Goal: Communication & Community: Answer question/provide support

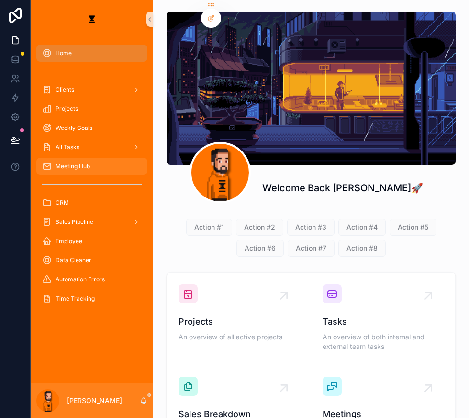
click at [95, 158] on div "Meeting Hub" at bounding box center [92, 165] width 100 height 15
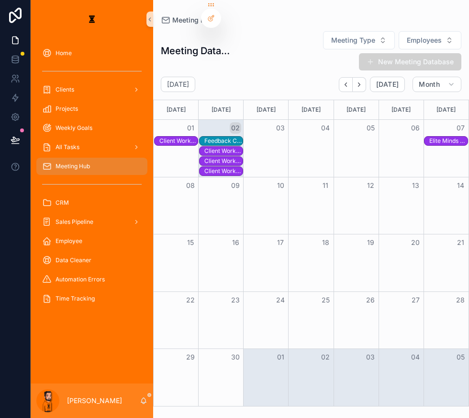
click at [165, 120] on div "01" at bounding box center [176, 128] width 45 height 16
click at [170, 136] on div "Client Workshop Session" at bounding box center [178, 140] width 38 height 9
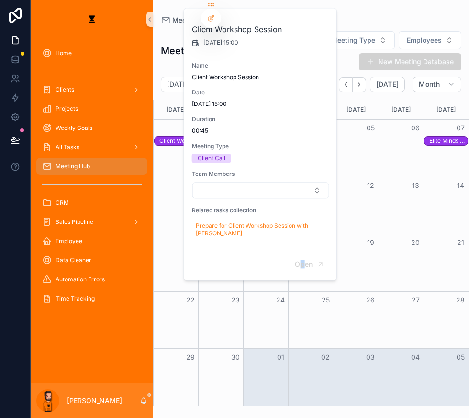
click at [288, 249] on div "Open" at bounding box center [260, 264] width 152 height 31
click at [297, 256] on button "Open" at bounding box center [310, 264] width 42 height 16
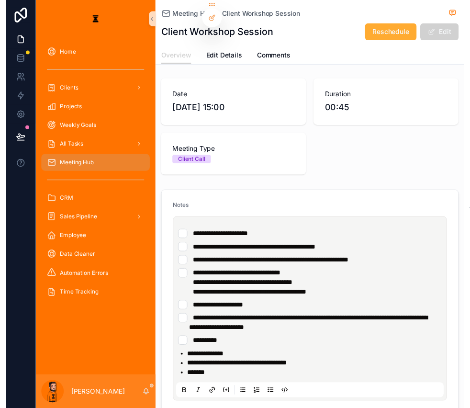
scroll to position [43, 0]
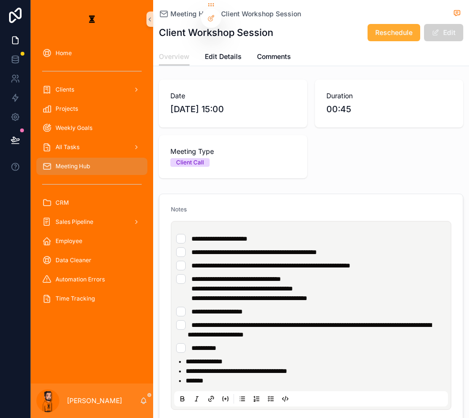
click at [176, 274] on li "**********" at bounding box center [311, 288] width 270 height 29
click at [176, 320] on li "**********" at bounding box center [311, 329] width 270 height 19
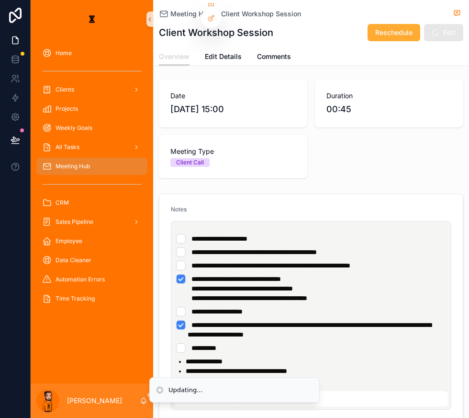
click at [176, 306] on li "**********" at bounding box center [311, 311] width 270 height 10
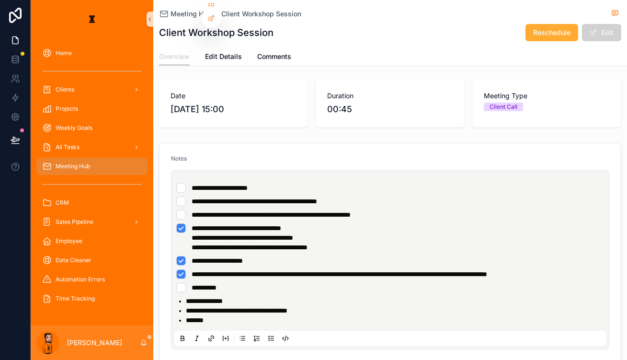
scroll to position [0, 0]
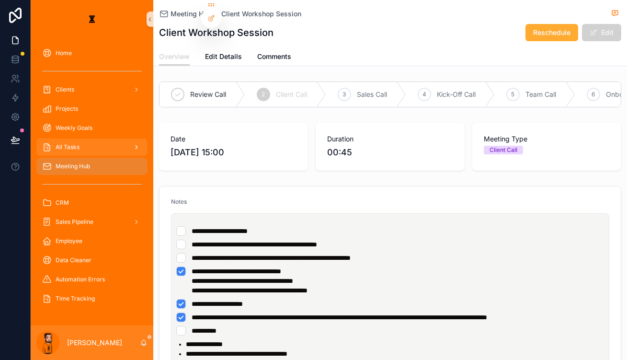
click at [76, 139] on div "All Tasks" at bounding box center [92, 146] width 100 height 15
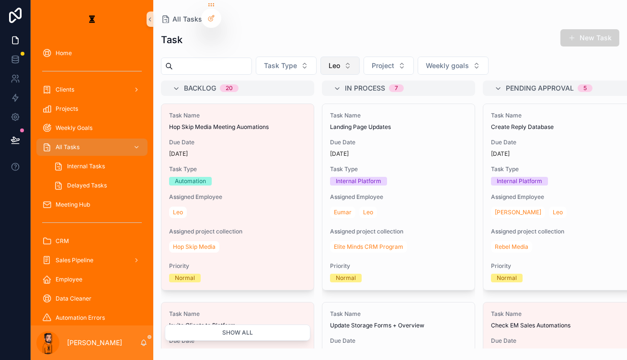
click at [328, 62] on button "Leo" at bounding box center [339, 66] width 39 height 18
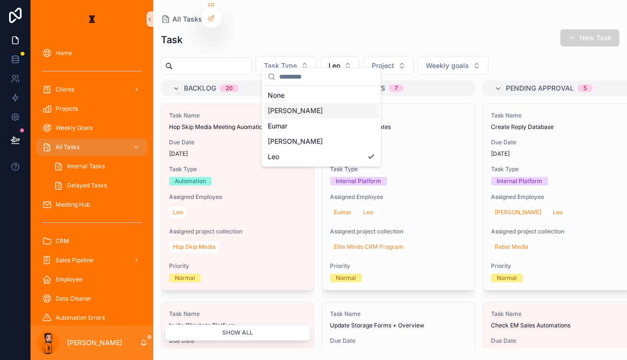
click at [285, 109] on div "[PERSON_NAME]" at bounding box center [321, 110] width 115 height 15
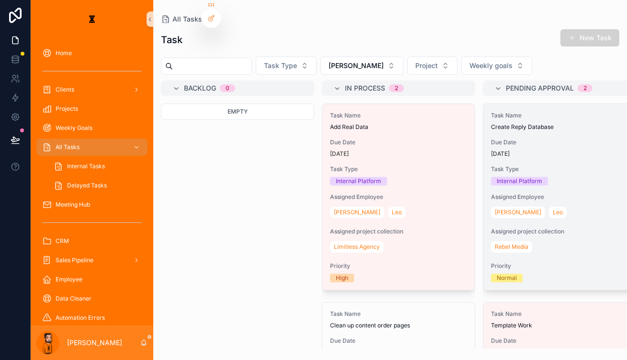
click at [469, 121] on div "Task Name Create Reply Database Due Date [DATE] Task Type Internal Platform Ass…" at bounding box center [559, 197] width 152 height 186
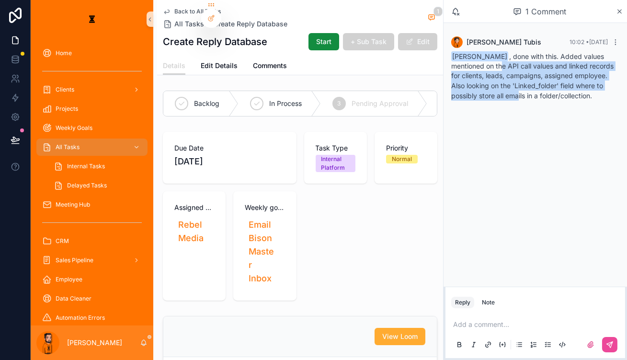
drag, startPoint x: 517, startPoint y: 55, endPoint x: 531, endPoint y: 85, distance: 33.4
click at [469, 85] on div "[PERSON_NAME] , done with this. Added values mentioned on the API call values a…" at bounding box center [535, 76] width 168 height 49
click at [469, 85] on p "Also looking on the 'Linked_folder' field where to possibly store all emails in…" at bounding box center [535, 90] width 168 height 20
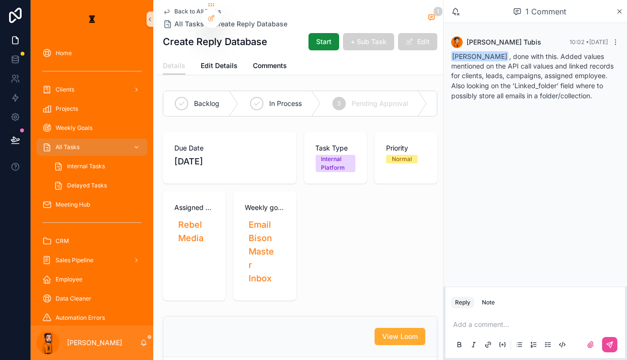
click at [469, 321] on p "scrollable content" at bounding box center [537, 324] width 168 height 10
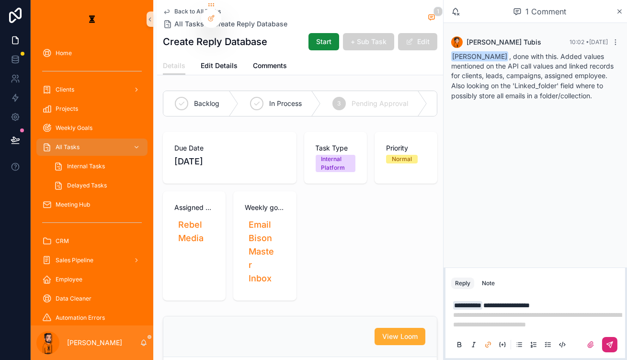
click at [469, 343] on icon "scrollable content" at bounding box center [610, 344] width 8 height 8
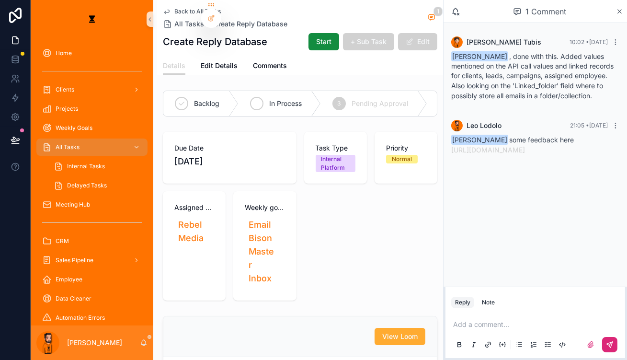
click at [245, 99] on div "In Process" at bounding box center [279, 103] width 82 height 25
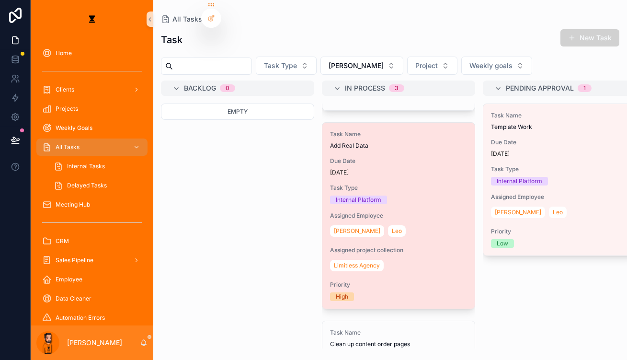
scroll to position [217, 0]
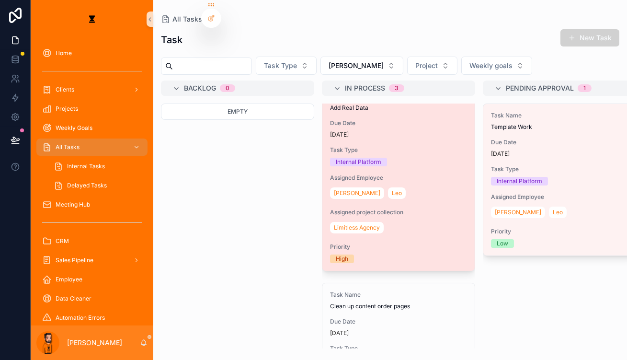
click at [356, 220] on div "Limitless Agency" at bounding box center [398, 227] width 137 height 15
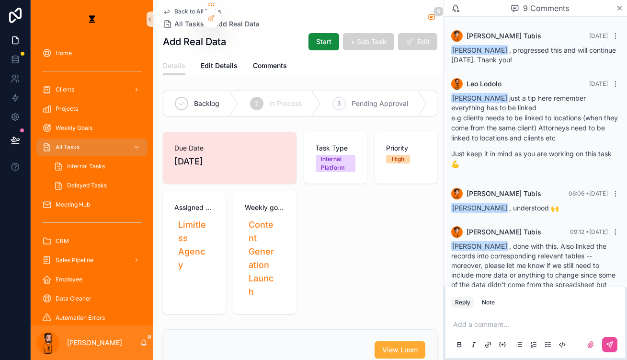
scroll to position [367, 0]
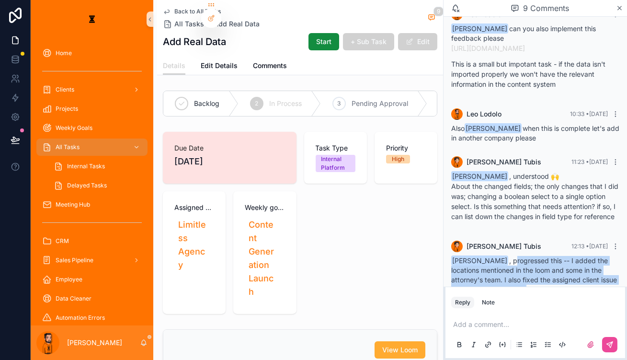
drag, startPoint x: 513, startPoint y: 211, endPoint x: 527, endPoint y: 261, distance: 52.2
click at [469, 261] on div "[PERSON_NAME] , progressed this -- I added the locations mentioned in the loom …" at bounding box center [535, 288] width 168 height 64
click at [469, 310] on p "Thank you!" at bounding box center [535, 315] width 168 height 10
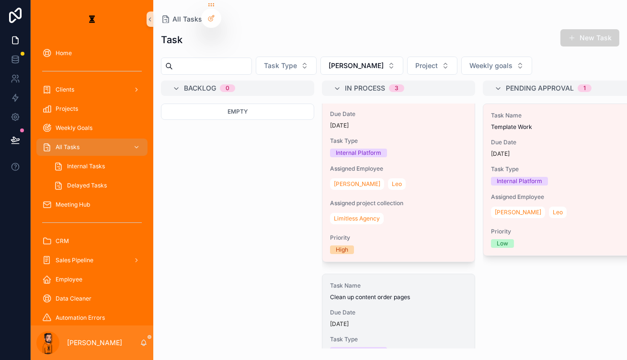
scroll to position [264, 0]
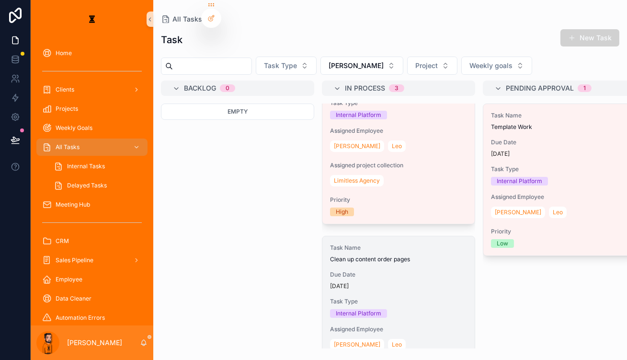
click at [371, 297] on span "Task Type" at bounding box center [398, 301] width 137 height 8
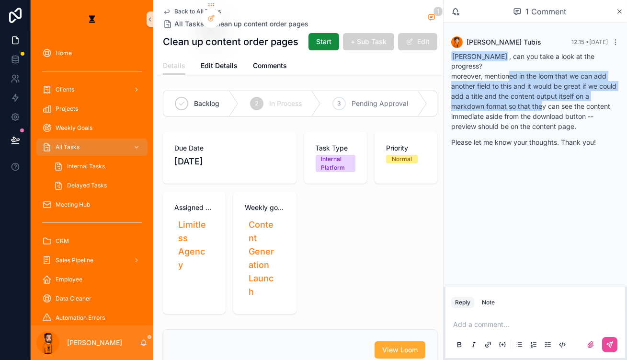
drag, startPoint x: 527, startPoint y: 61, endPoint x: 554, endPoint y: 84, distance: 35.3
click at [469, 84] on p "moreover, mentioned in the loom that we can add another field to this and it wo…" at bounding box center [535, 101] width 168 height 60
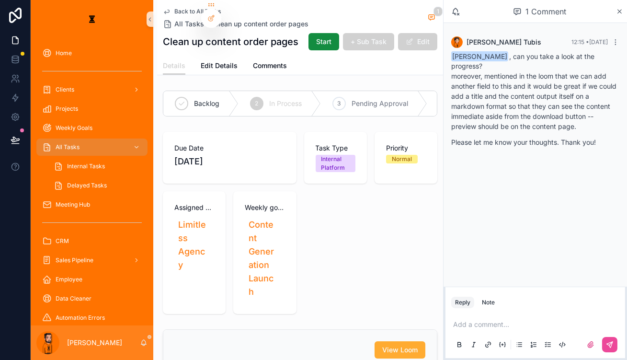
click at [469, 314] on div "Add a comment..." at bounding box center [535, 334] width 168 height 40
click at [469, 319] on p "scrollable content" at bounding box center [537, 324] width 168 height 10
click at [469, 337] on button "scrollable content" at bounding box center [609, 344] width 15 height 15
click at [469, 325] on div "Add a comment..." at bounding box center [535, 334] width 168 height 40
click at [469, 320] on p "scrollable content" at bounding box center [537, 324] width 168 height 10
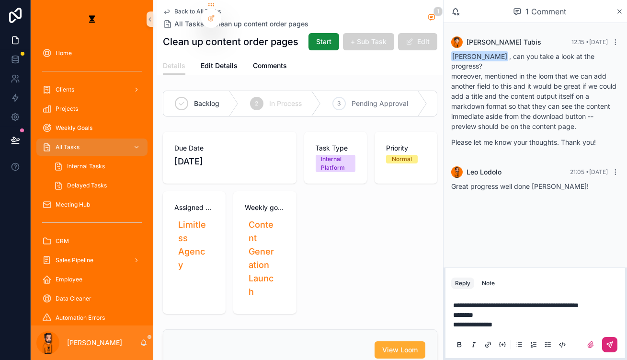
click at [469, 346] on button "scrollable content" at bounding box center [609, 344] width 15 height 15
